Goal: Information Seeking & Learning: Check status

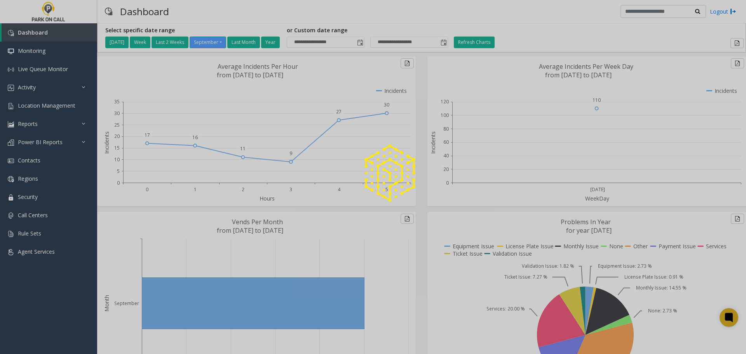
click at [36, 87] on div at bounding box center [373, 177] width 746 height 354
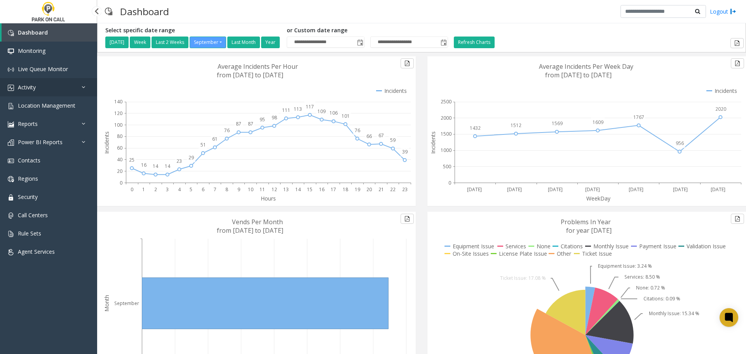
click at [36, 85] on link "Activity" at bounding box center [48, 87] width 97 height 18
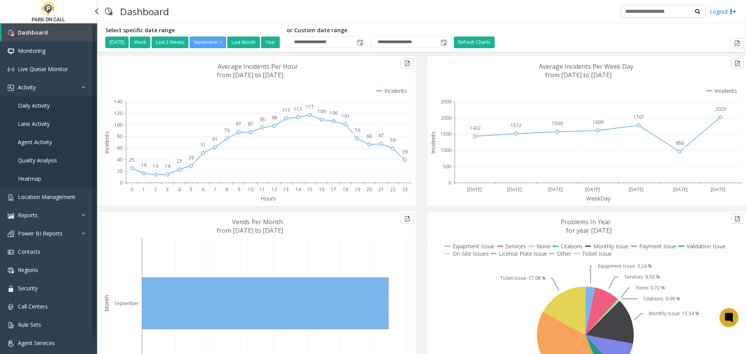
click at [41, 104] on span "Daily Activity" at bounding box center [34, 105] width 32 height 7
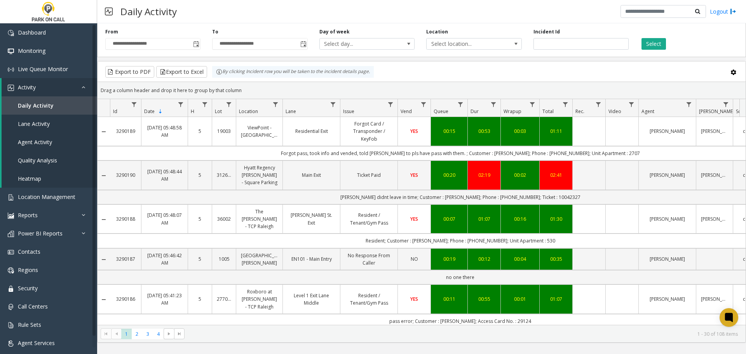
click at [197, 44] on span "Toggle popup" at bounding box center [196, 44] width 6 height 6
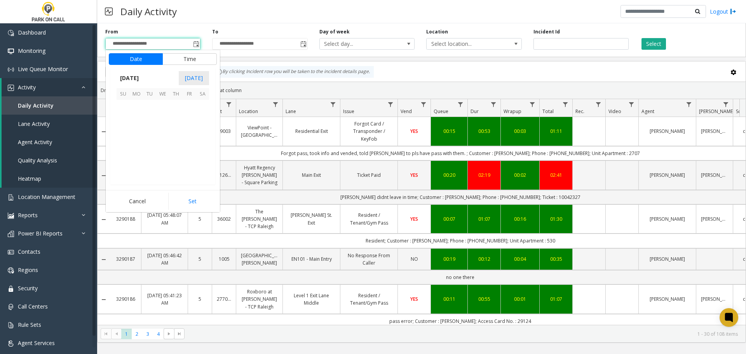
scroll to position [139416, 0]
click at [158, 118] on span "10" at bounding box center [162, 119] width 13 height 13
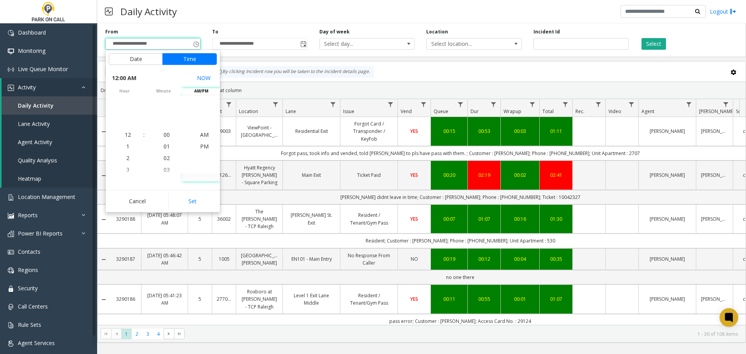
click at [192, 204] on button "Set" at bounding box center [192, 201] width 49 height 17
type input "**********"
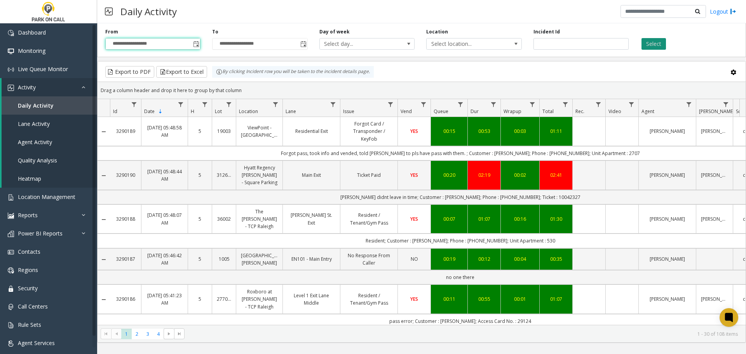
click at [655, 41] on button "Select" at bounding box center [653, 44] width 24 height 12
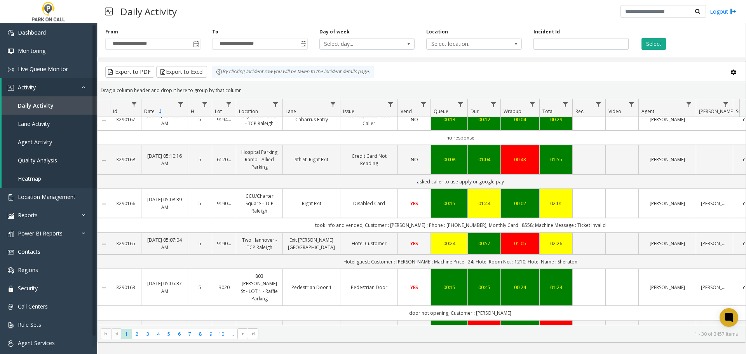
scroll to position [1083, 0]
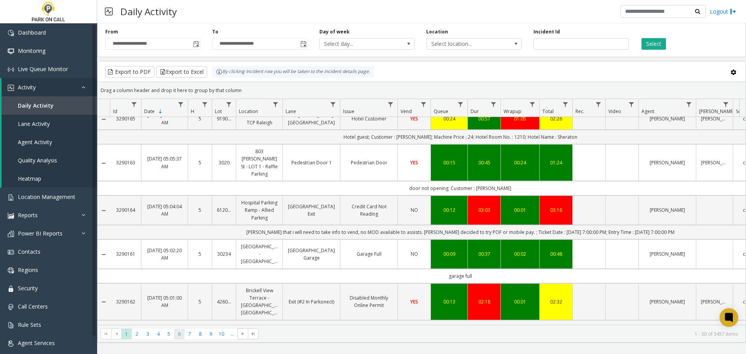
click at [181, 335] on span "6" at bounding box center [179, 334] width 10 height 10
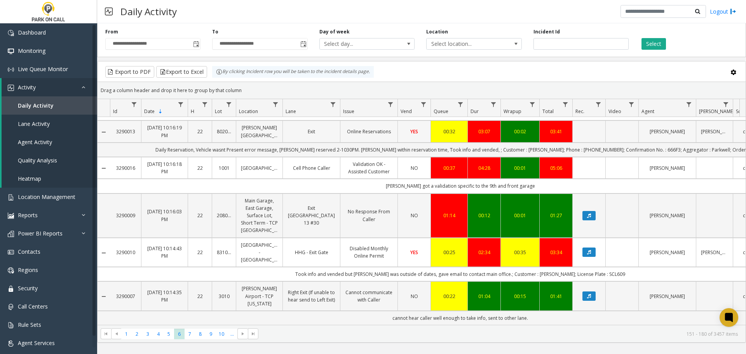
scroll to position [1106, 0]
click at [222, 337] on span "10" at bounding box center [221, 334] width 10 height 10
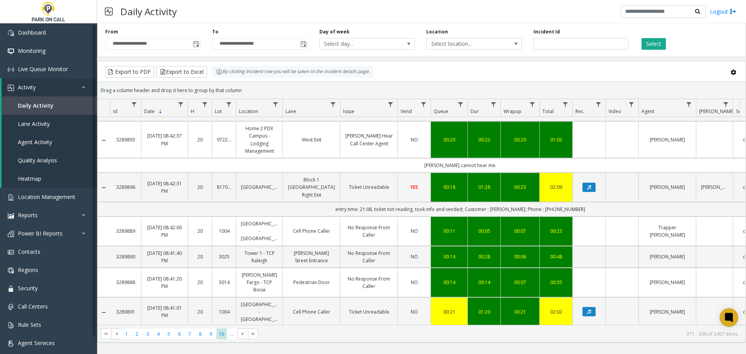
scroll to position [1017, 0]
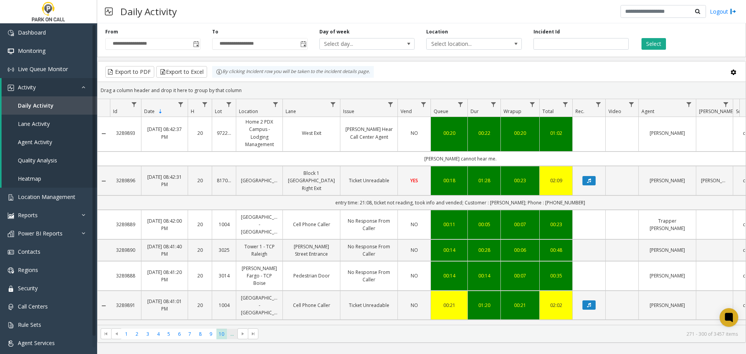
click at [235, 337] on span "..." at bounding box center [232, 334] width 10 height 10
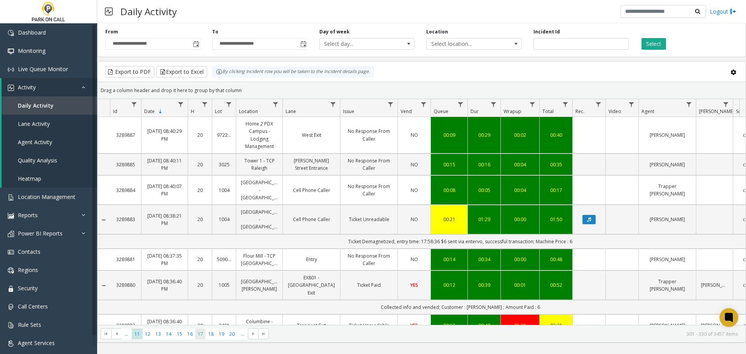
click at [200, 337] on span "17" at bounding box center [200, 334] width 10 height 10
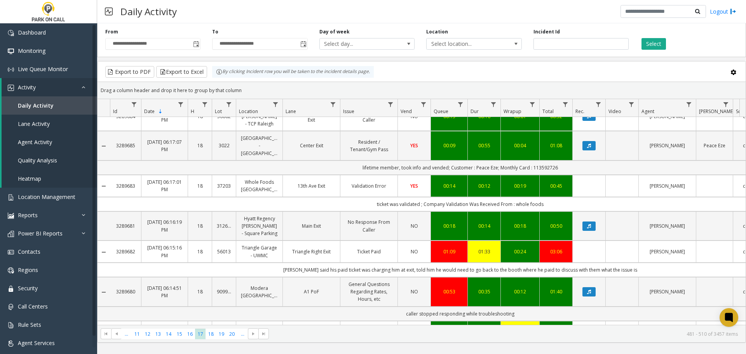
scroll to position [996, 0]
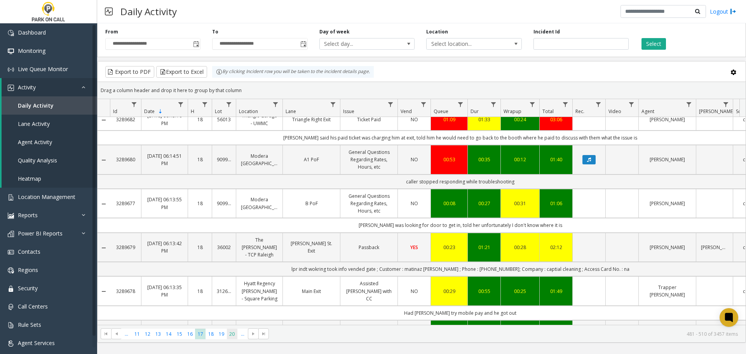
click at [233, 332] on span "20" at bounding box center [232, 334] width 10 height 10
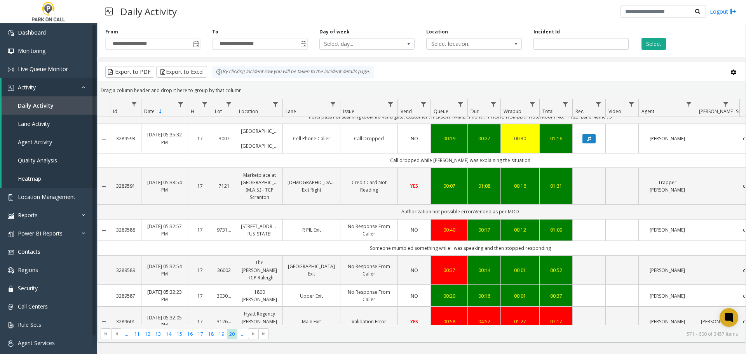
scroll to position [832, 0]
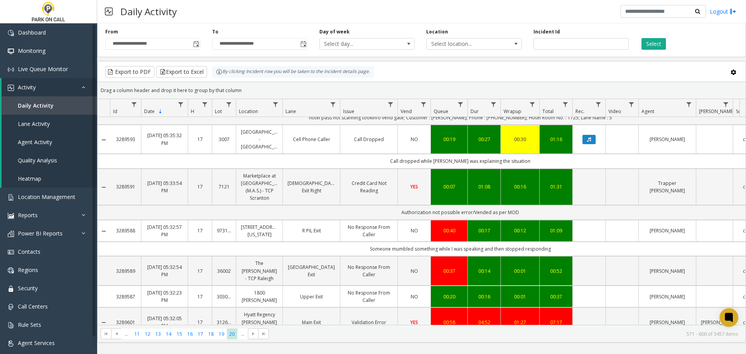
click at [362, 223] on link "No Response From Caller" at bounding box center [369, 230] width 48 height 15
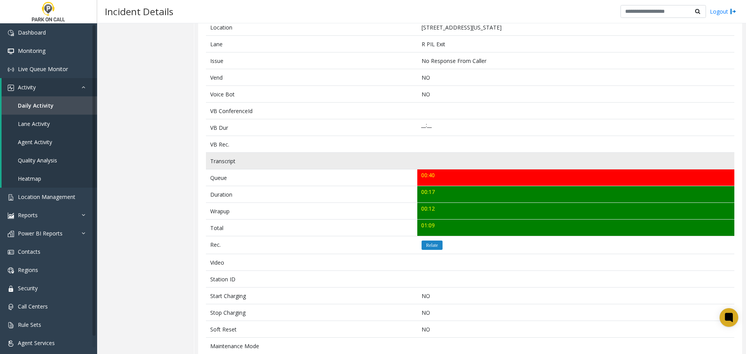
scroll to position [155, 0]
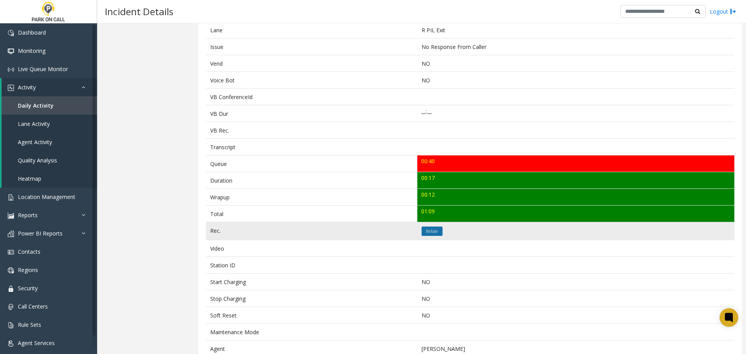
click at [432, 233] on icon "Relate" at bounding box center [432, 231] width 12 height 5
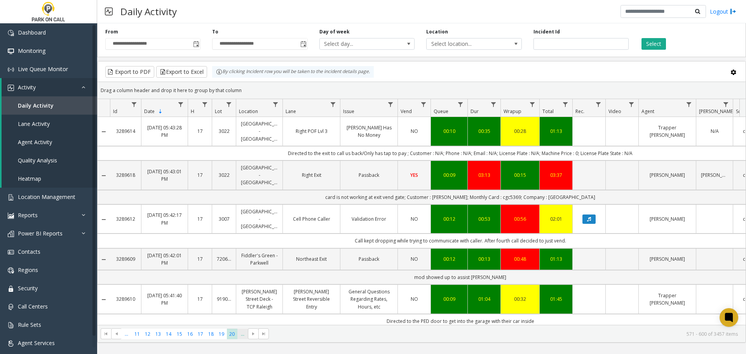
click at [246, 335] on span "..." at bounding box center [242, 334] width 10 height 10
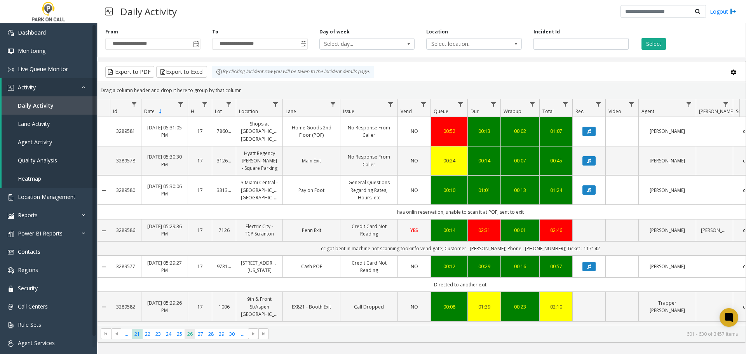
click at [191, 334] on span "26" at bounding box center [190, 334] width 10 height 10
